Goal: Task Accomplishment & Management: Manage account settings

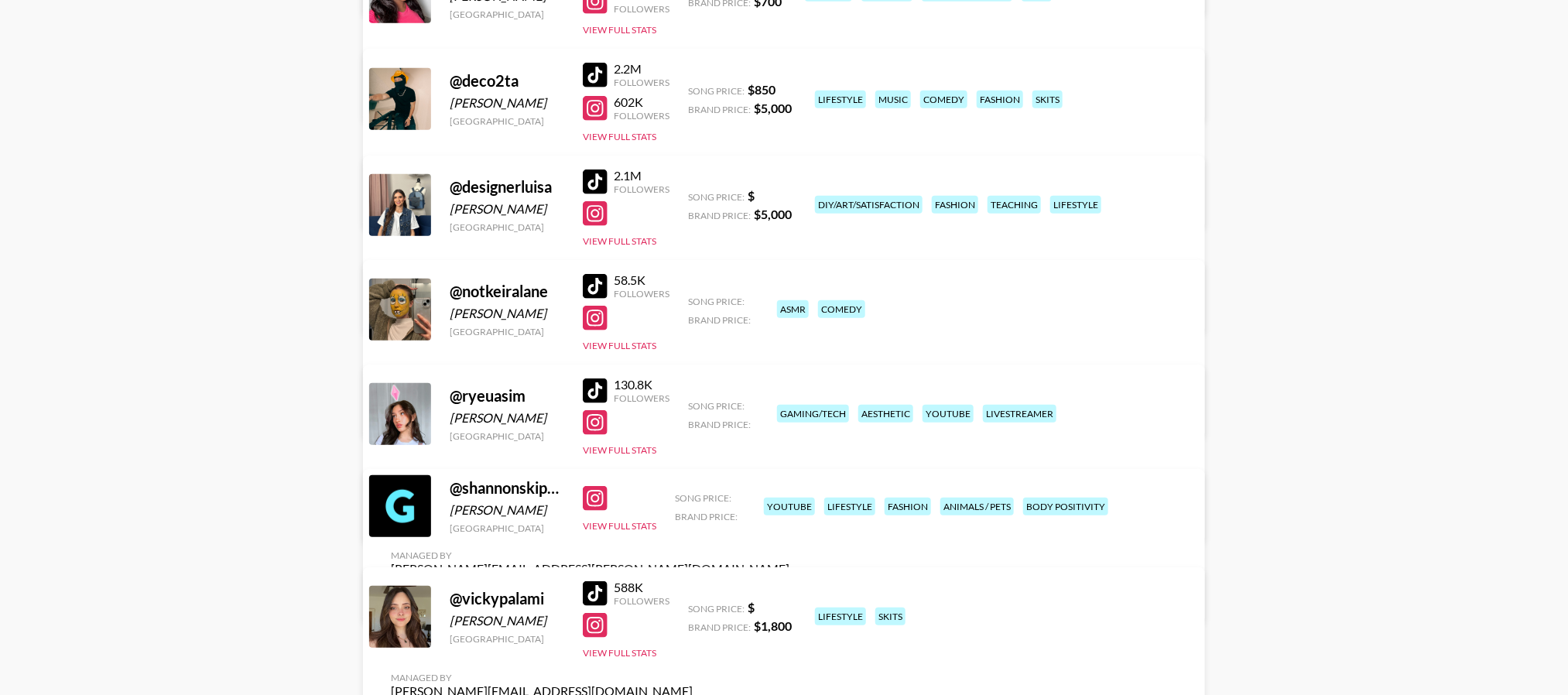
scroll to position [244, 0]
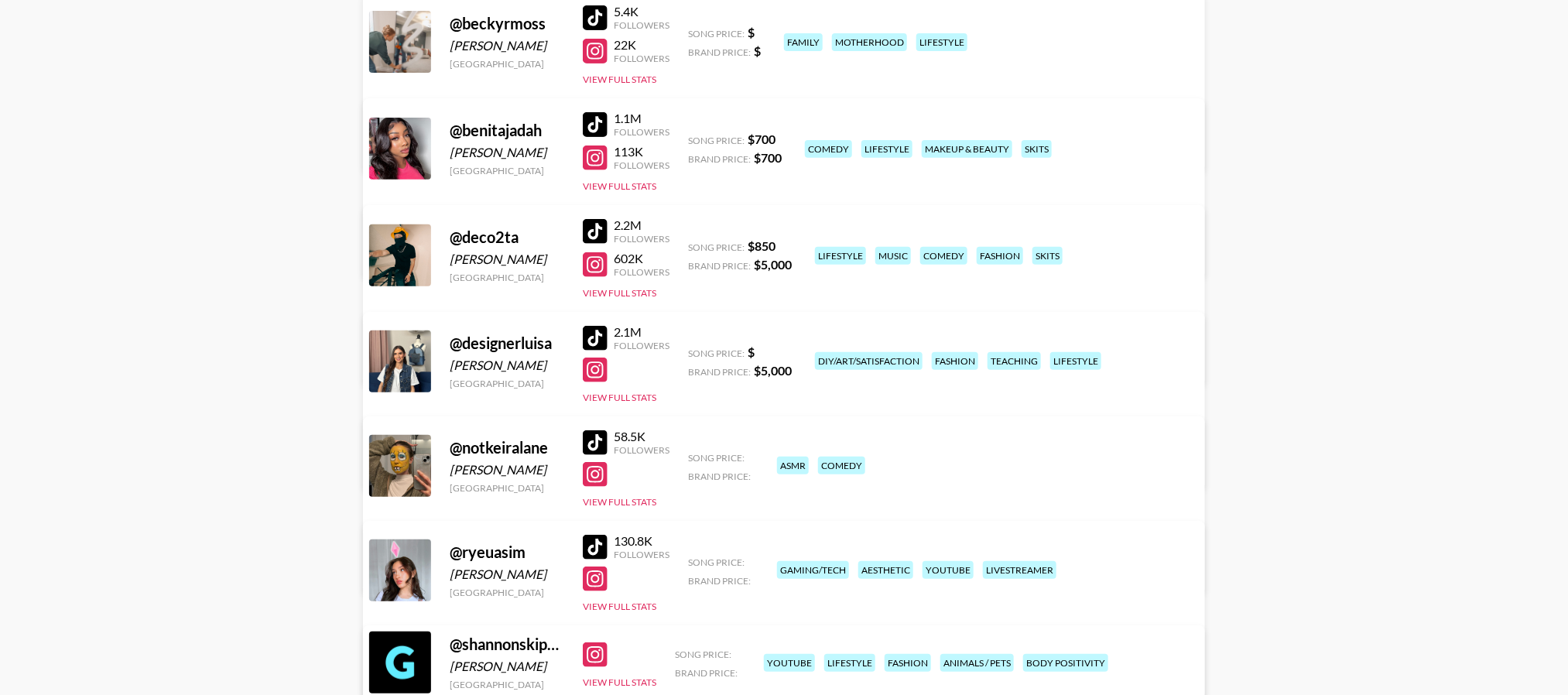
drag, startPoint x: 407, startPoint y: 468, endPoint x: 379, endPoint y: 477, distance: 29.4
click at [379, 477] on div at bounding box center [400, 466] width 62 height 62
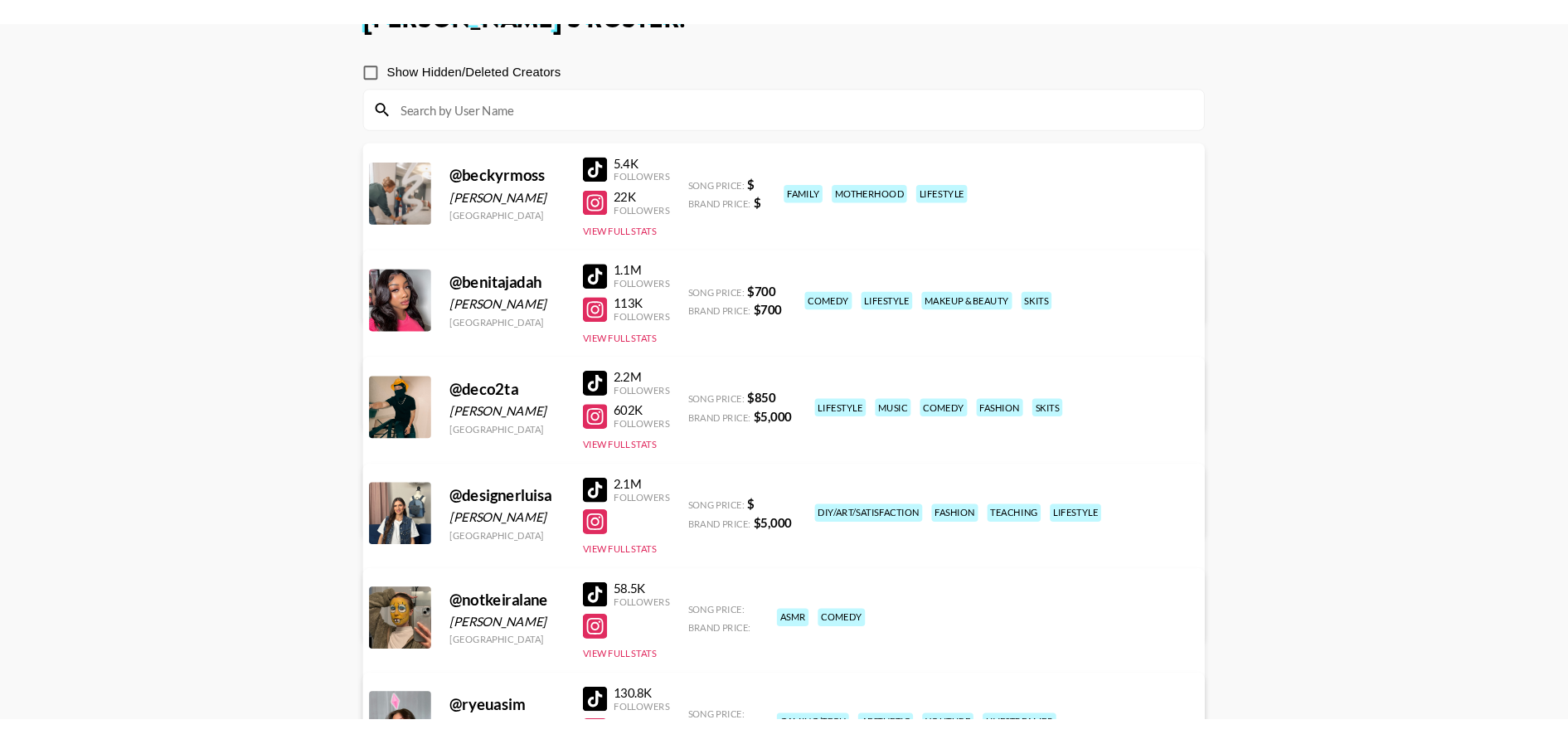
scroll to position [0, 0]
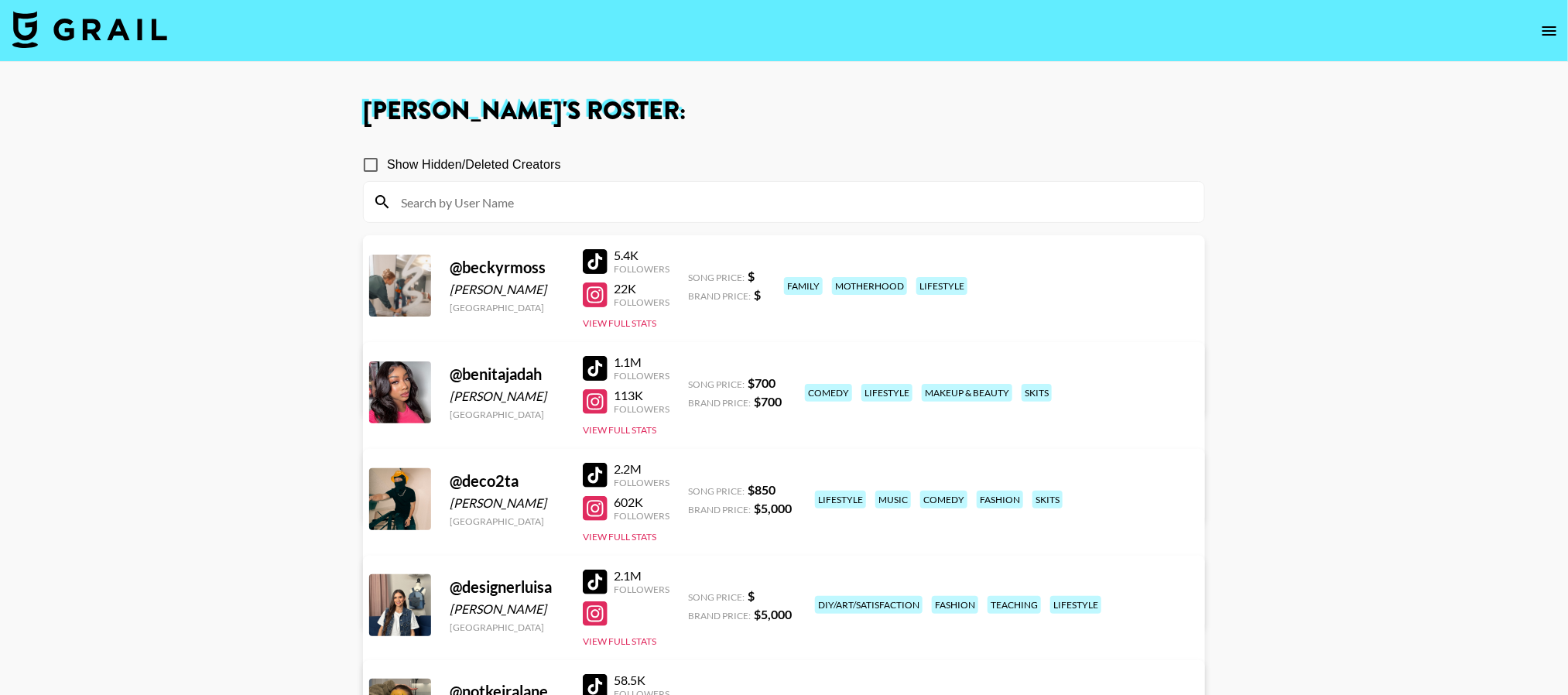
click at [532, 205] on input at bounding box center [794, 202] width 803 height 25
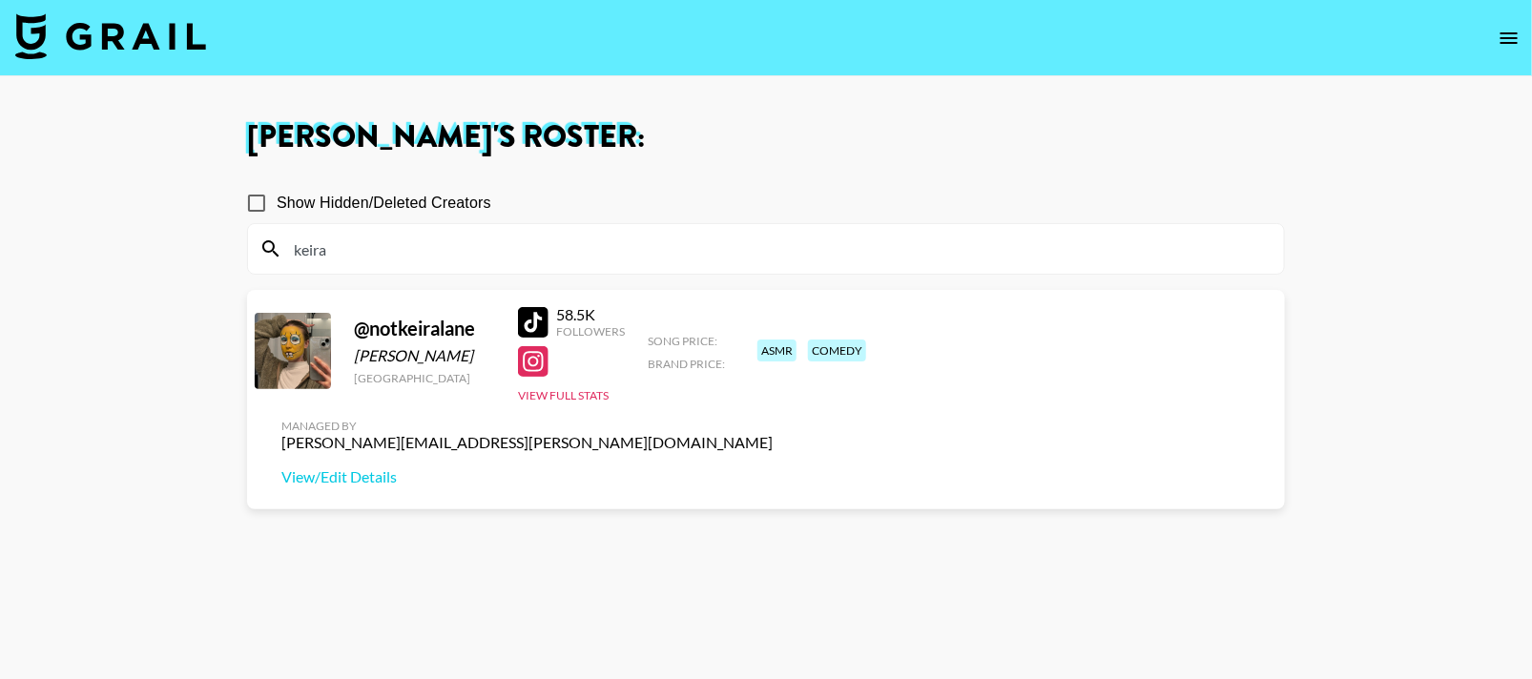
click at [340, 475] on section "Show Hidden/Deleted Creators keira @ notkeiralane Keira Creighton Canada 58.5K …" at bounding box center [766, 431] width 1038 height 526
click at [178, 355] on main "Katherine Torres 's Roster: Show Hidden/Deleted Creators keira @ notkeiralane K…" at bounding box center [766, 408] width 1532 height 664
click at [364, 246] on input "keira" at bounding box center [777, 249] width 990 height 31
type input "k"
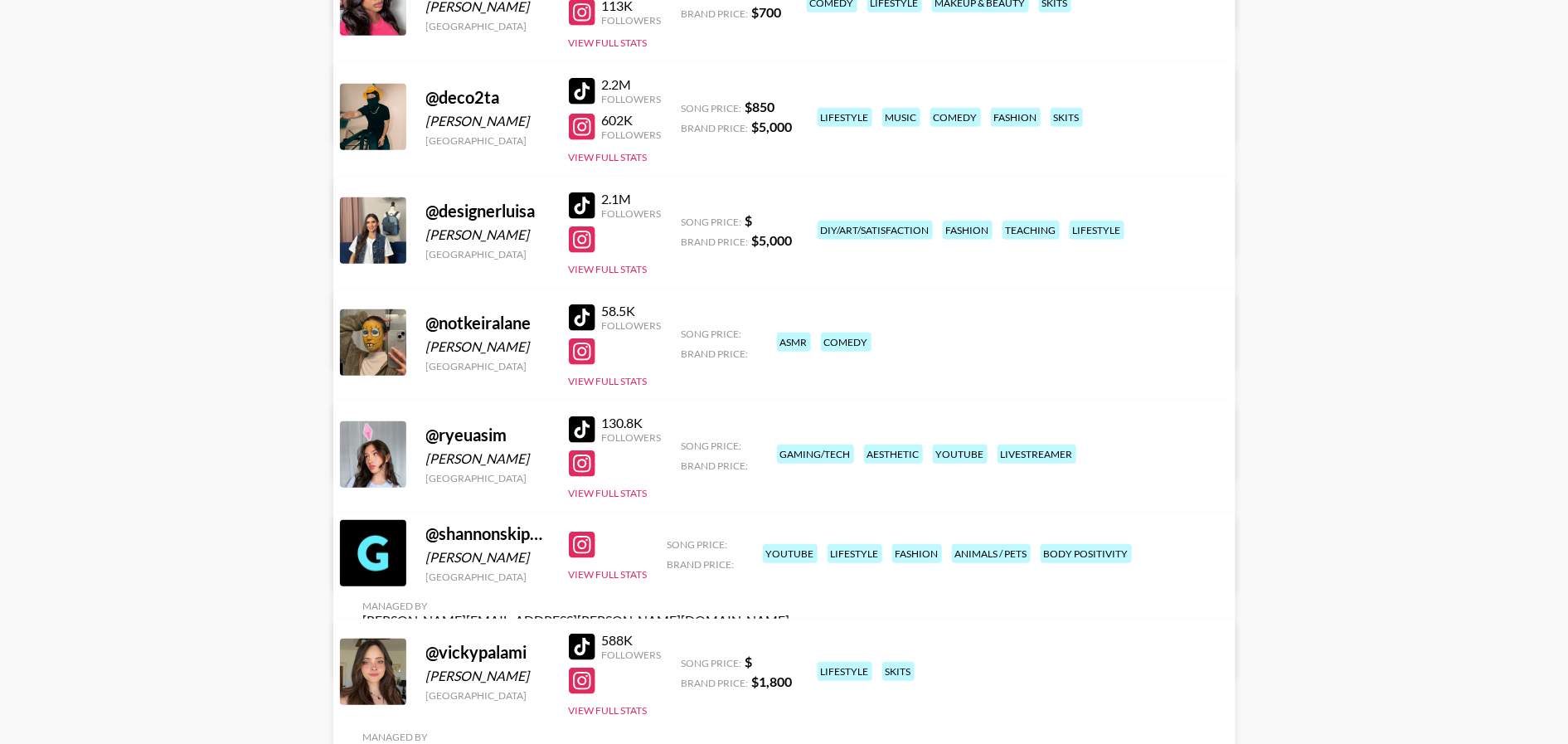
scroll to position [373, 0]
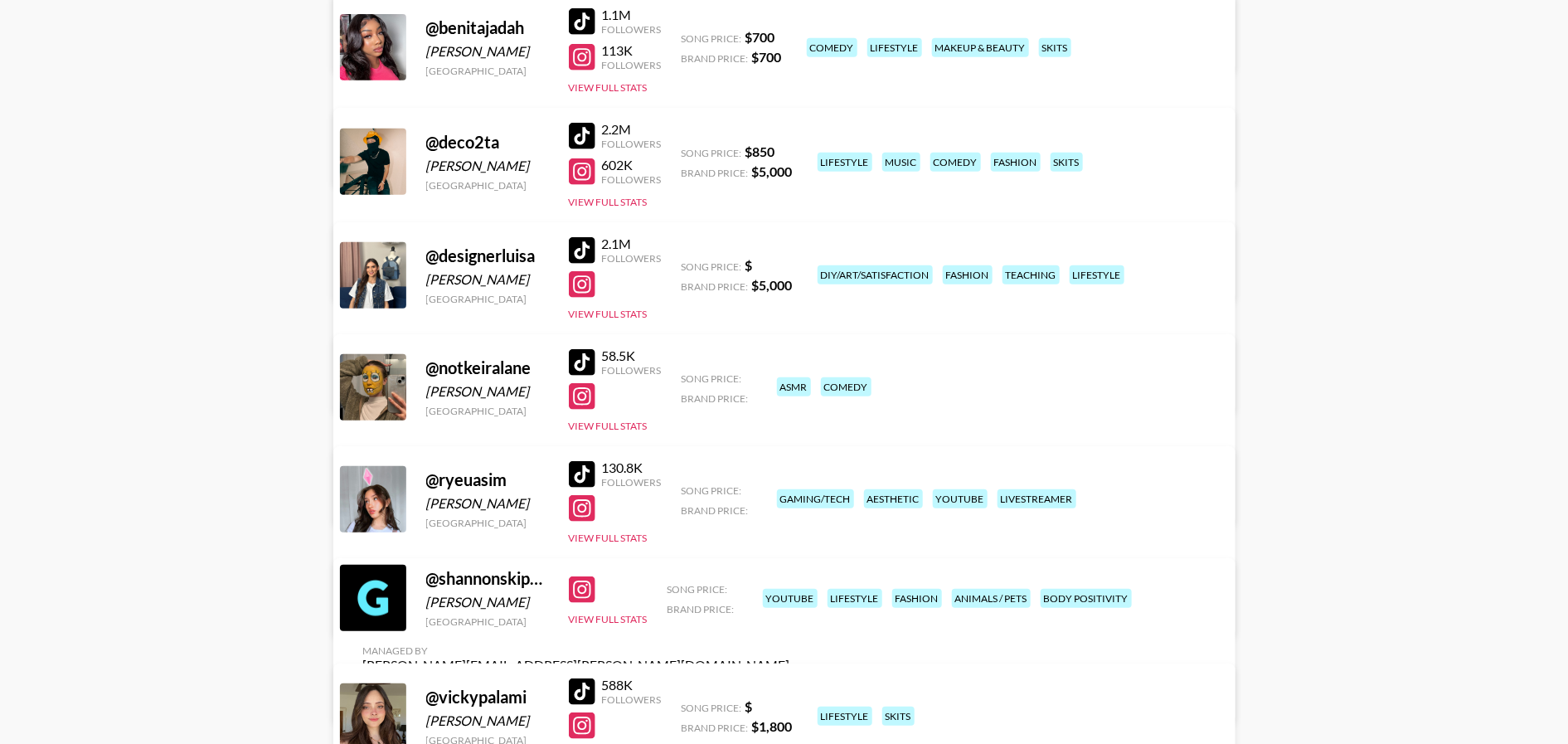
click at [687, 265] on link "View/Edit Details" at bounding box center [525, 272] width 324 height 17
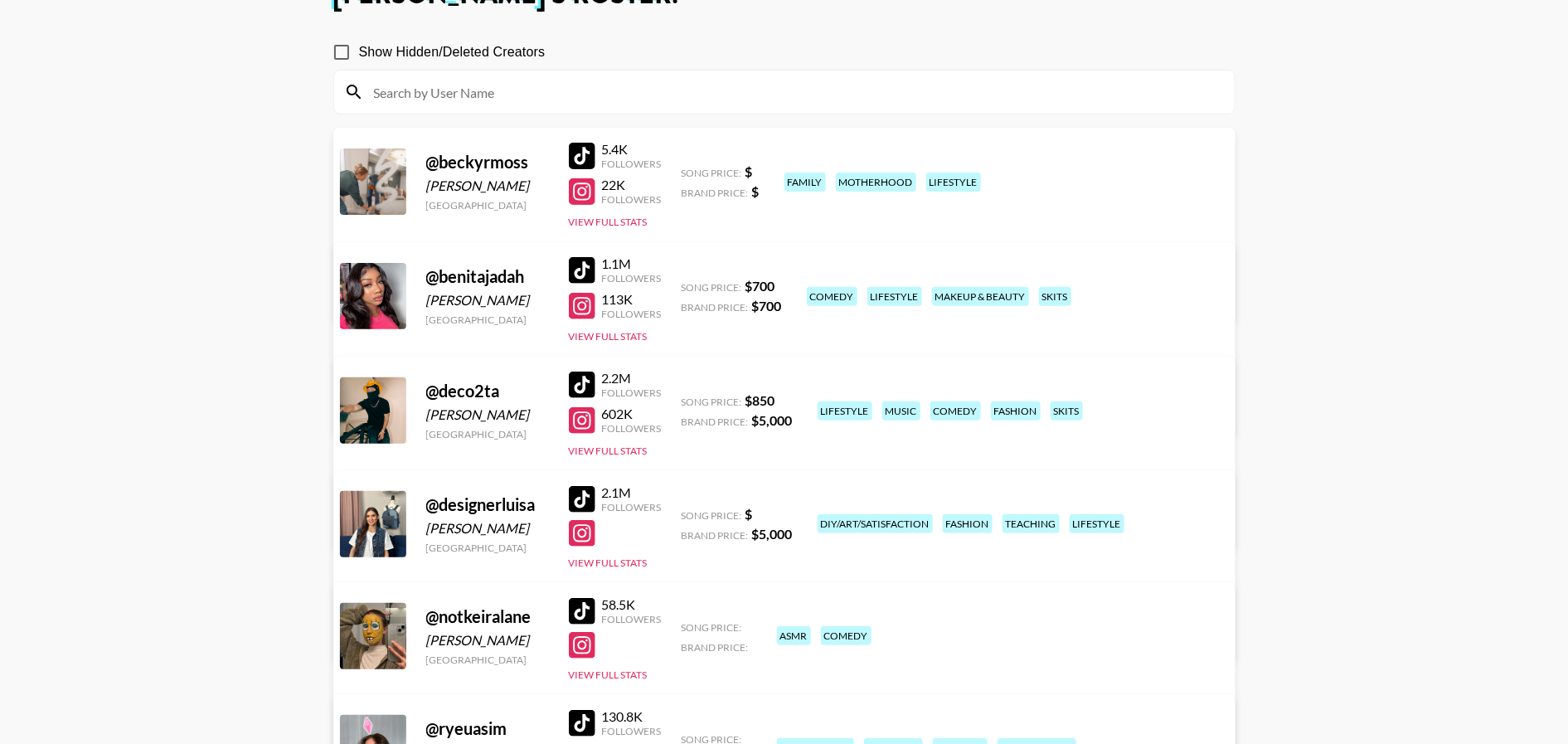
scroll to position [249, 0]
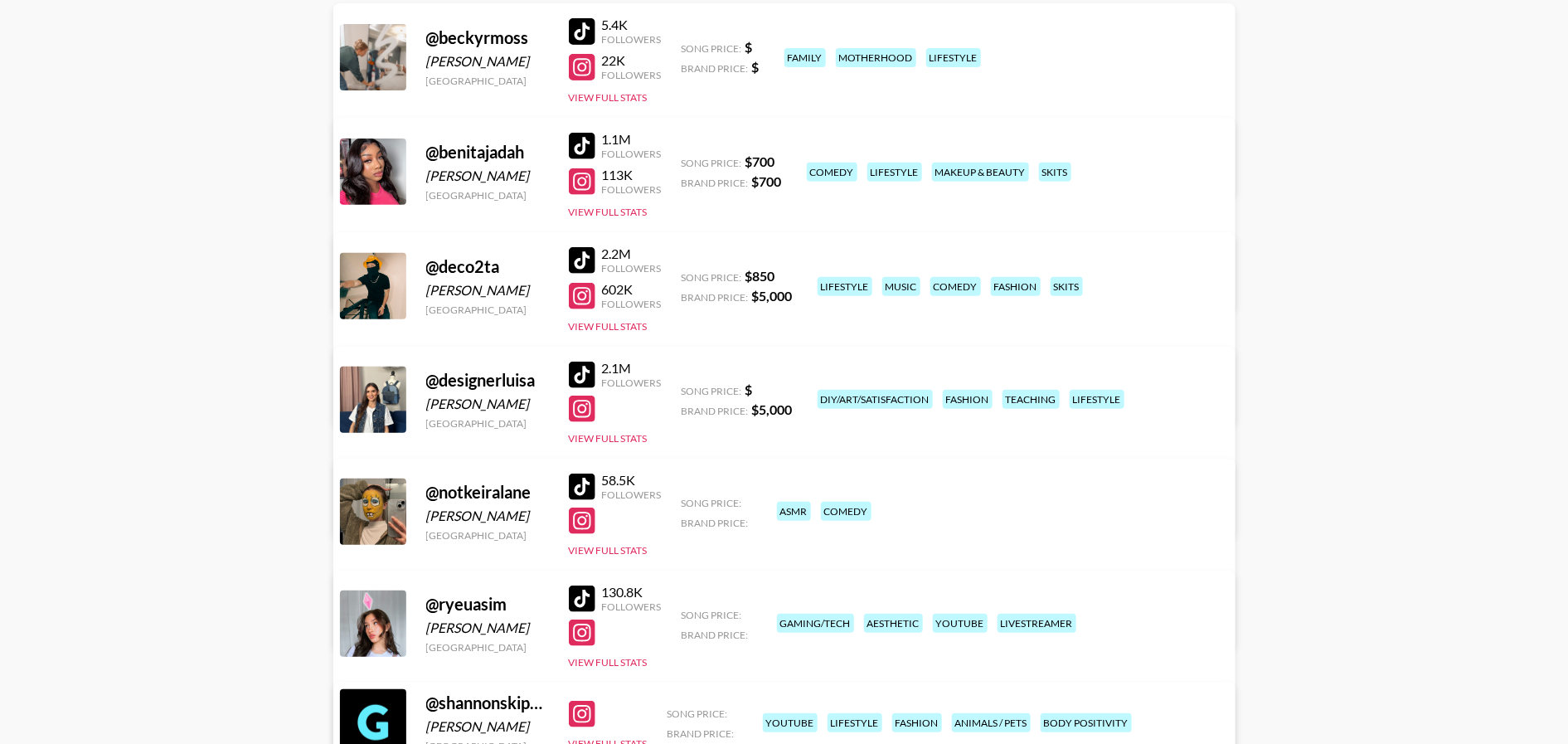
click at [207, 107] on main "Katherine Torres 's Roster: Show Hidden/Deleted Creators @ beckyrmoss Becky Mos…" at bounding box center [784, 379] width 1568 height 1123
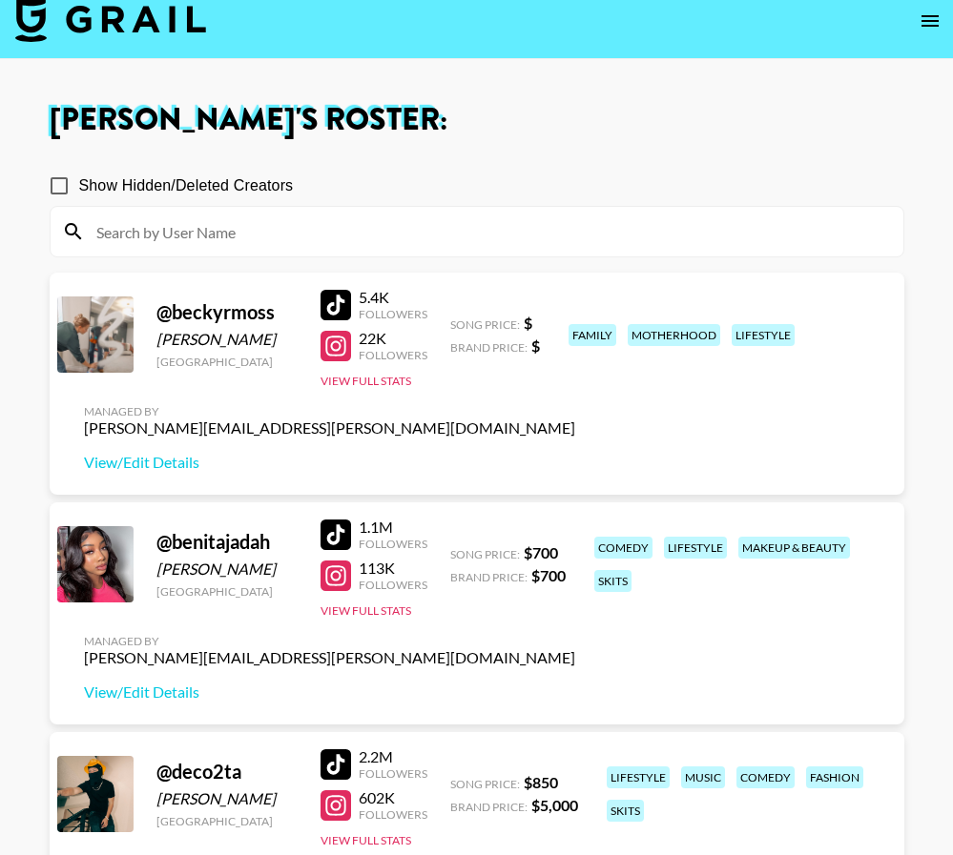
scroll to position [0, 0]
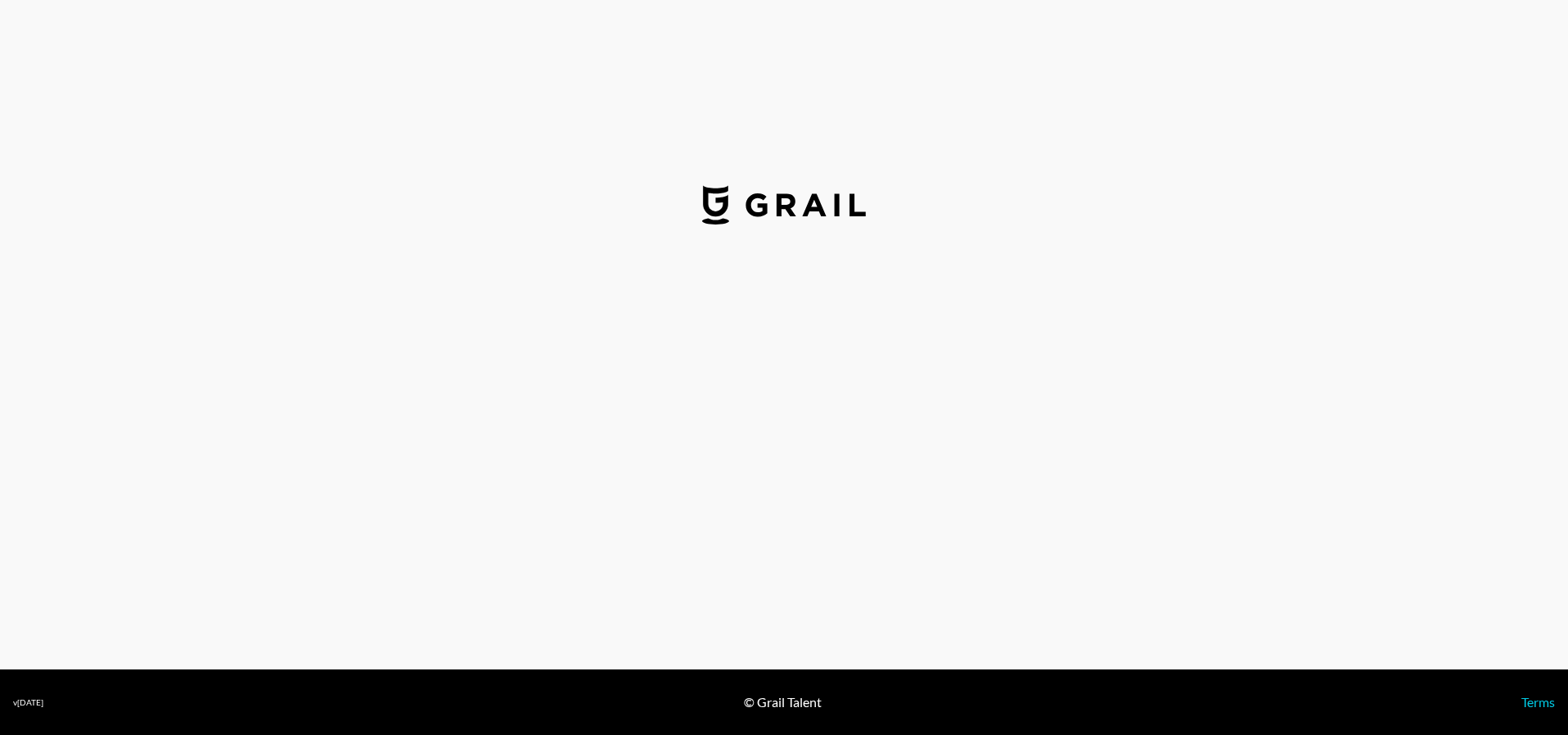
select select "USD"
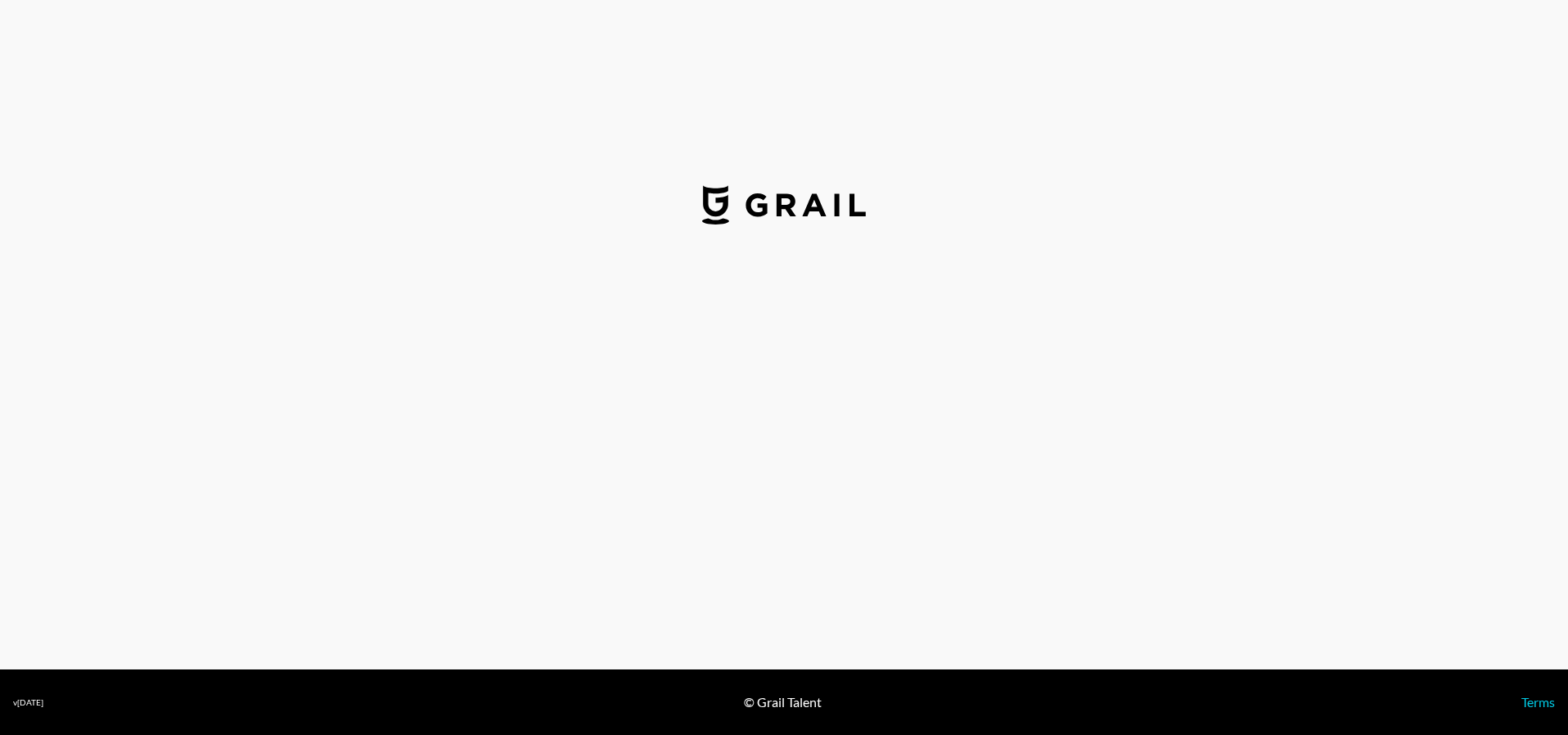
select select "USD"
